Goal: Information Seeking & Learning: Learn about a topic

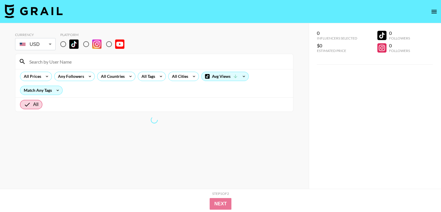
click at [107, 44] on input "radio" at bounding box center [109, 44] width 12 height 12
radio input "true"
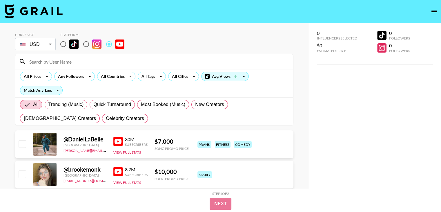
click at [64, 62] on input at bounding box center [158, 61] width 264 height 9
paste input "@StellaW"
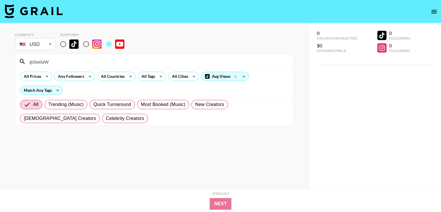
click at [52, 59] on input "@StellaW" at bounding box center [158, 61] width 264 height 9
paste input "BransonTannerites"
click at [68, 62] on input "@BransonTannerites" at bounding box center [158, 61] width 264 height 9
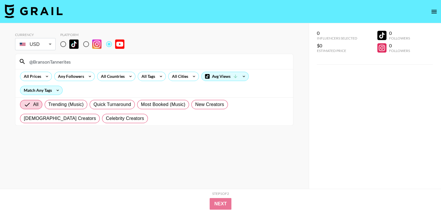
click at [68, 62] on input "@BransonTannerites" at bounding box center [158, 61] width 264 height 9
paste input "AsmongoldClip"
click at [55, 57] on input "@AsmongoldClips" at bounding box center [158, 61] width 264 height 9
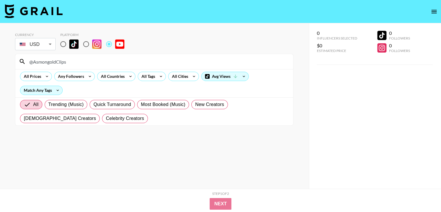
click at [55, 58] on input "@AsmongoldClips" at bounding box center [158, 61] width 264 height 9
paste input "MinorityMindset"
type input "@MinorityMindset"
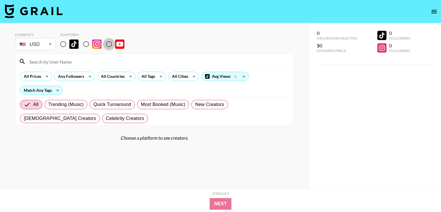
click at [111, 41] on input "radio" at bounding box center [109, 44] width 12 height 12
radio input "true"
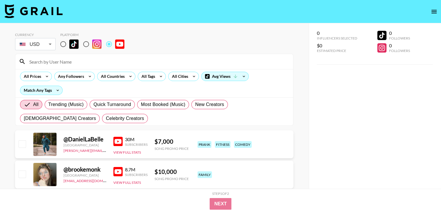
click at [51, 61] on input at bounding box center [158, 61] width 264 height 9
paste input "@ElAbrahaham"
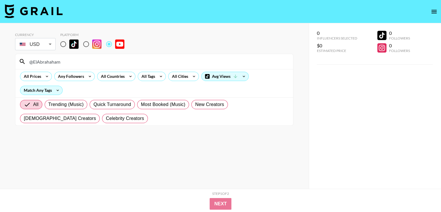
click at [84, 63] on input "@ElAbrahaham" at bounding box center [158, 61] width 264 height 9
paste input "bennyjohnson"
click at [120, 63] on input "@bennyjohnson" at bounding box center [158, 61] width 264 height 9
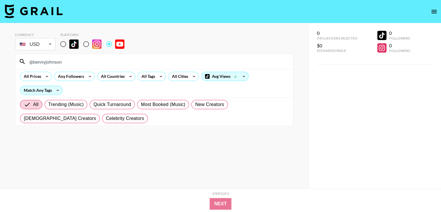
click at [120, 63] on input "@bennyjohnson" at bounding box center [158, 61] width 264 height 9
paste input "ahomesteadjourney"
click at [75, 58] on input "@ahomesteadjourney" at bounding box center [158, 61] width 264 height 9
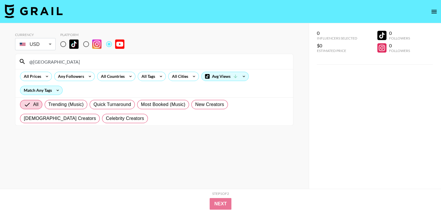
click at [75, 58] on input "@ahomesteadjourney" at bounding box center [158, 61] width 264 height 9
paste input "jessicavanel"
click at [72, 67] on div "@jessicavanel" at bounding box center [154, 61] width 278 height 15
click at [73, 64] on input "@jessicavanel" at bounding box center [158, 61] width 264 height 9
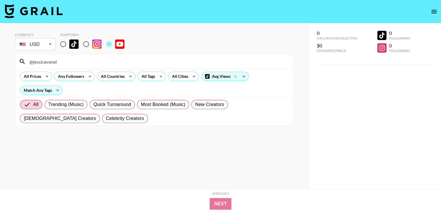
click at [73, 64] on input "@jessicavanel" at bounding box center [158, 61] width 264 height 9
paste input "LongBeachGriffy"
click at [82, 59] on input "@LongBeachGriffy" at bounding box center [158, 61] width 264 height 9
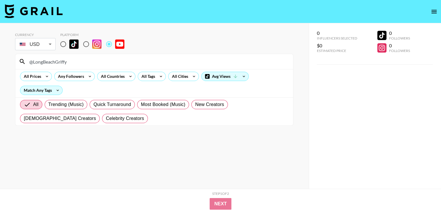
paste input "theartofdialogue"
click at [86, 61] on input "theartofdialogue" at bounding box center [158, 61] width 264 height 9
paste input "@PepperboxTV"
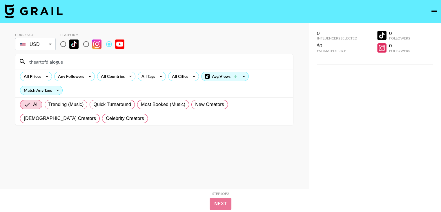
paste input "@PepperboxTV"
click at [66, 59] on input "@PepperboxTV" at bounding box center [158, 61] width 264 height 9
paste input "KindaConsensual"
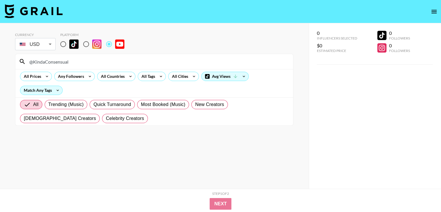
click at [72, 61] on input "@KindaConsensual" at bounding box center [158, 61] width 264 height 9
paste input "awakenwithjp"
click at [102, 62] on input "awakenwithjp" at bounding box center [158, 61] width 264 height 9
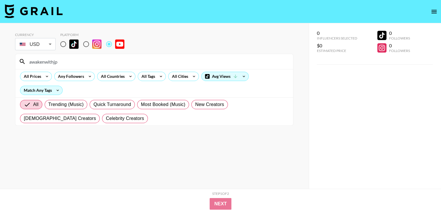
click at [102, 62] on input "awakenwithjp" at bounding box center [158, 61] width 264 height 9
paste input "@CallumMarkie"
click at [99, 59] on input "@CallumMarkie" at bounding box center [158, 61] width 264 height 9
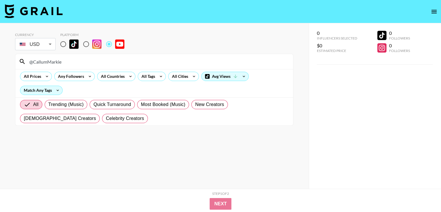
click at [99, 59] on input "@CallumMarkie" at bounding box center [158, 61] width 264 height 9
paste input "NOTLeavingLV"
click at [149, 59] on input "@NOTLeavingLV" at bounding box center [158, 61] width 264 height 9
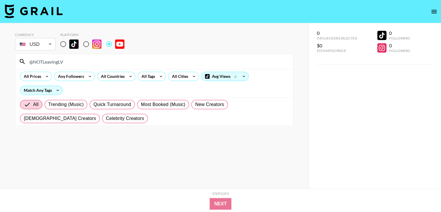
paste input "SecretScholars"
type input "@SecretScholars"
